Goal: Find specific page/section: Find specific page/section

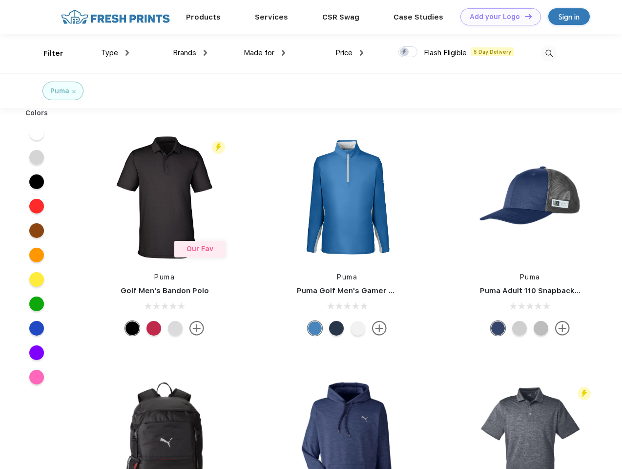
click at [497, 17] on link "Add your Logo Design Tool" at bounding box center [501, 16] width 81 height 17
click at [0, 0] on div "Design Tool" at bounding box center [0, 0] width 0 height 0
click at [524, 16] on link "Add your Logo Design Tool" at bounding box center [501, 16] width 81 height 17
click at [47, 53] on div "Filter" at bounding box center [53, 53] width 20 height 11
click at [115, 53] on span "Type" at bounding box center [109, 52] width 17 height 9
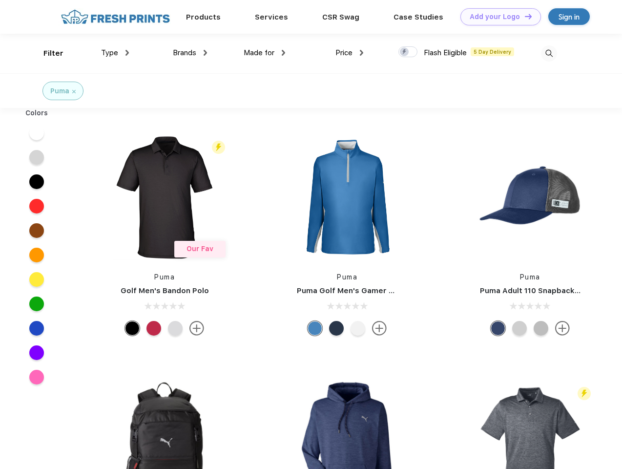
click at [190, 53] on span "Brands" at bounding box center [184, 52] width 23 height 9
click at [265, 53] on span "Made for" at bounding box center [259, 52] width 31 height 9
click at [350, 53] on span "Price" at bounding box center [344, 52] width 17 height 9
click at [408, 52] on div at bounding box center [408, 51] width 19 height 11
click at [405, 52] on input "checkbox" at bounding box center [402, 49] width 6 height 6
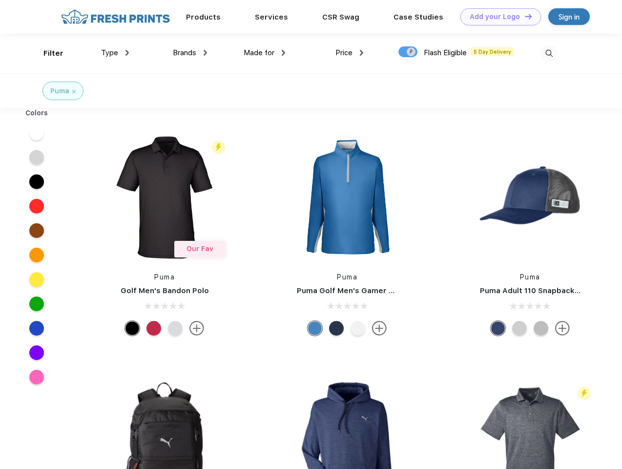
click at [549, 53] on img at bounding box center [549, 53] width 16 height 16
